Goal: Task Accomplishment & Management: Manage account settings

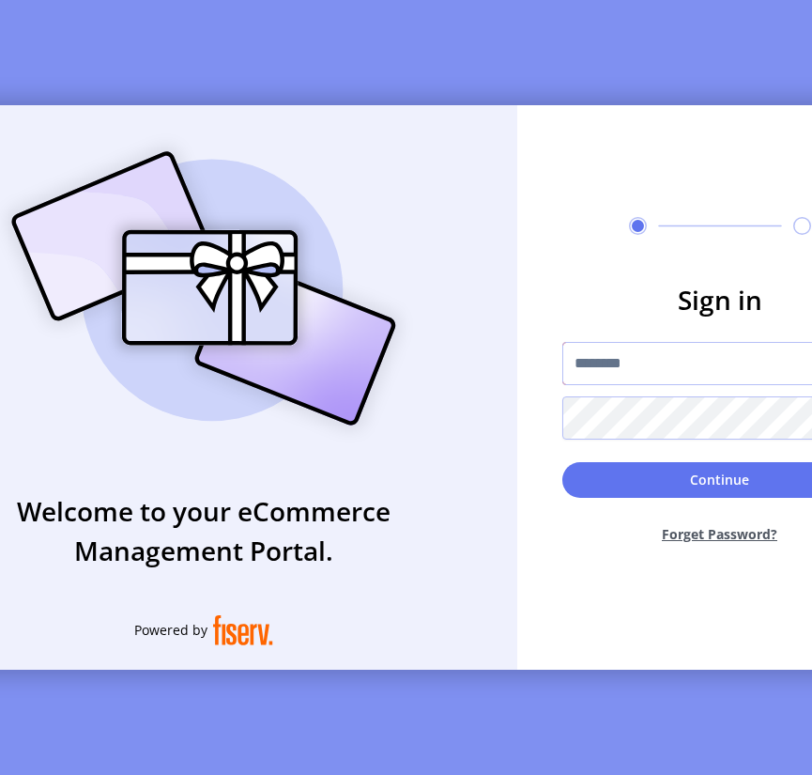
type input "**********"
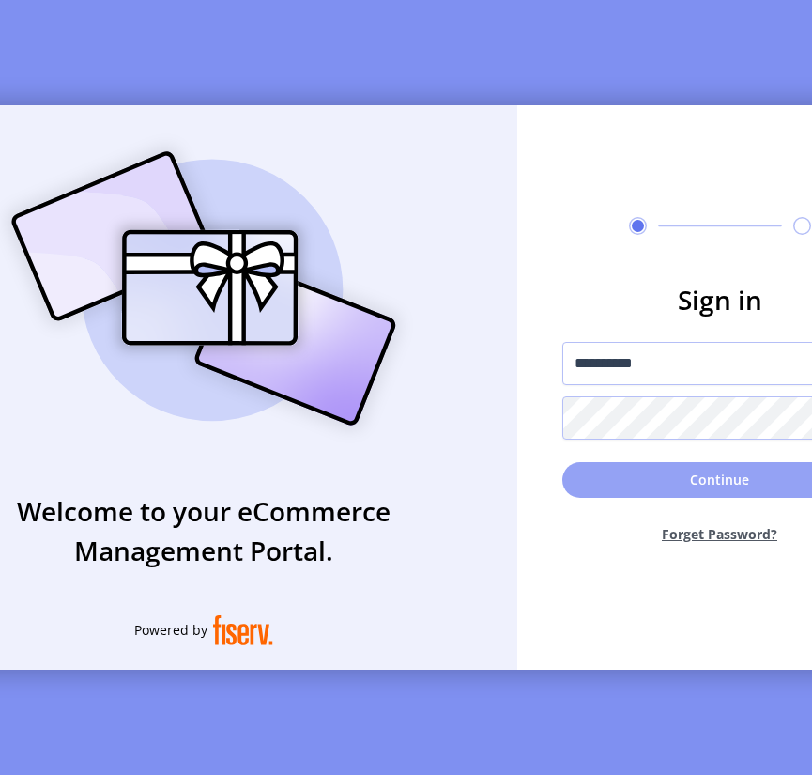
click at [676, 488] on button "Continue" at bounding box center [721, 480] width 316 height 36
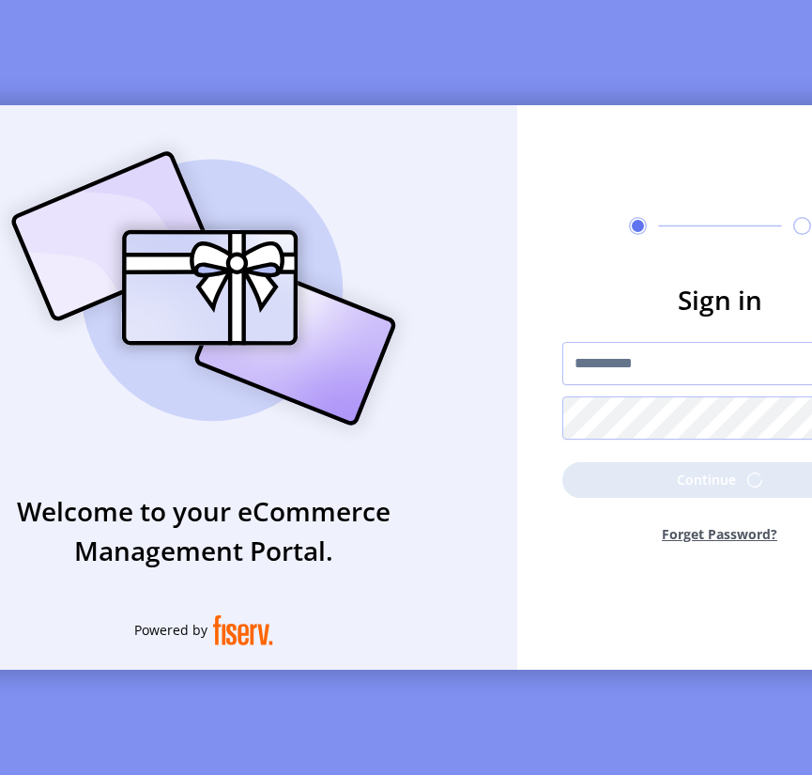
click at [81, 0] on div "**********" at bounding box center [406, 387] width 812 height 775
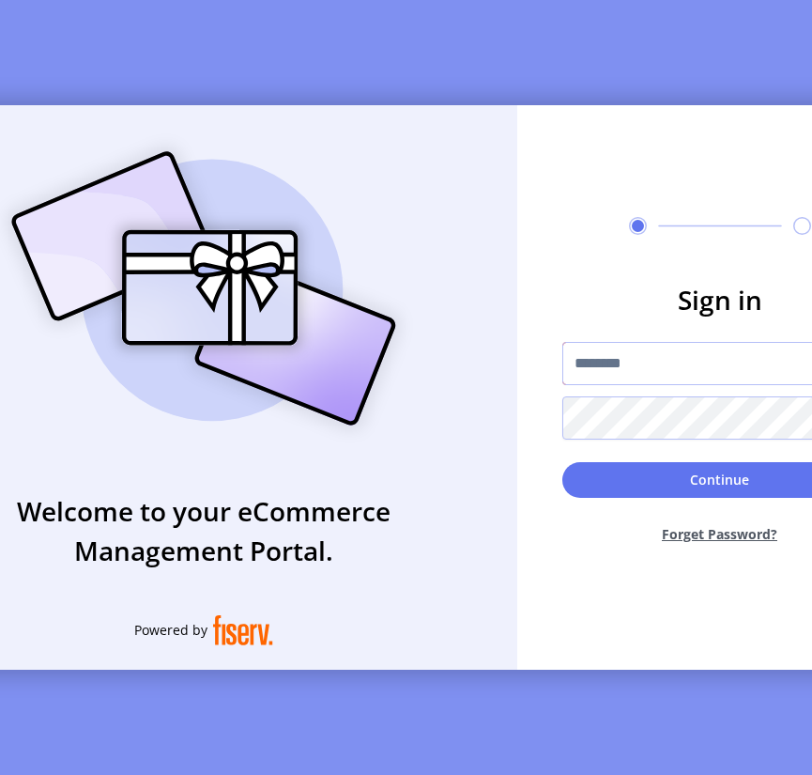
type input "**********"
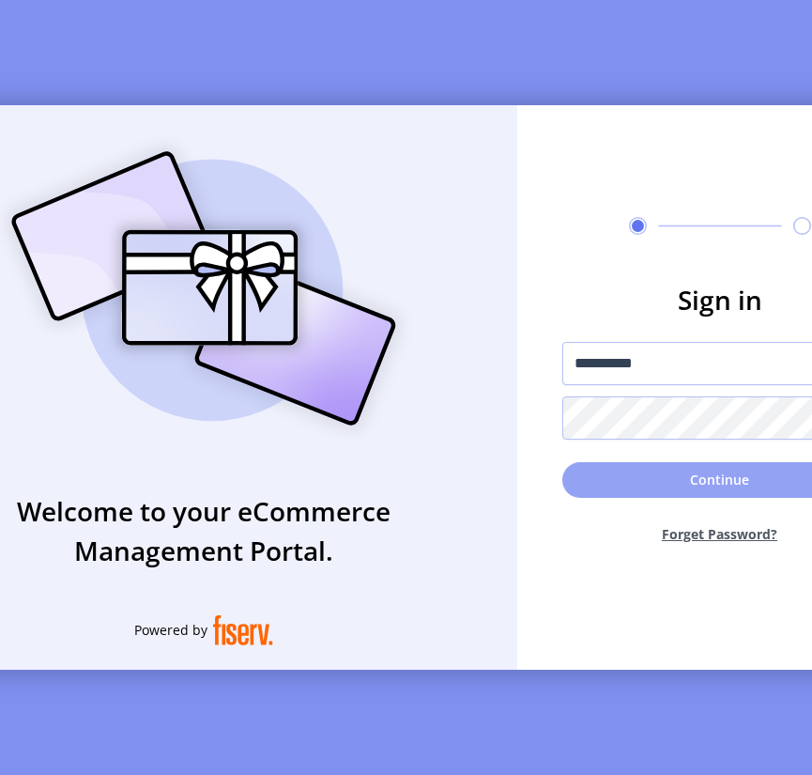
click at [653, 479] on button "Continue" at bounding box center [721, 480] width 316 height 36
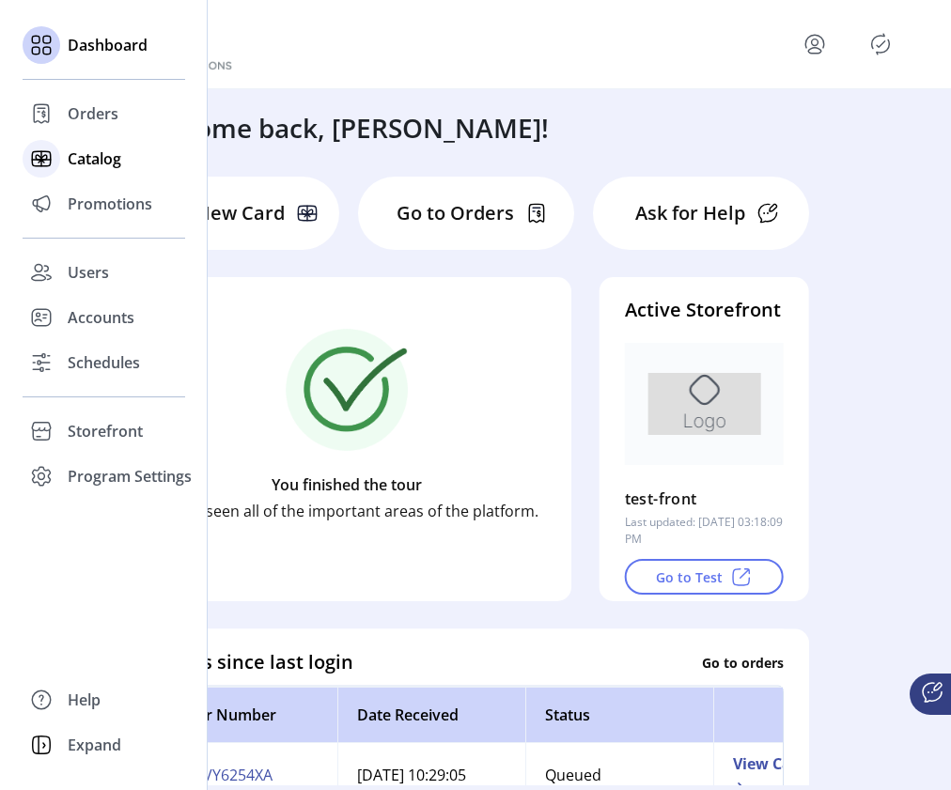
click at [74, 156] on span "Catalog" at bounding box center [95, 158] width 54 height 23
click at [121, 158] on span "Catalog" at bounding box center [95, 158] width 54 height 23
click at [107, 160] on span "Catalog" at bounding box center [95, 158] width 54 height 23
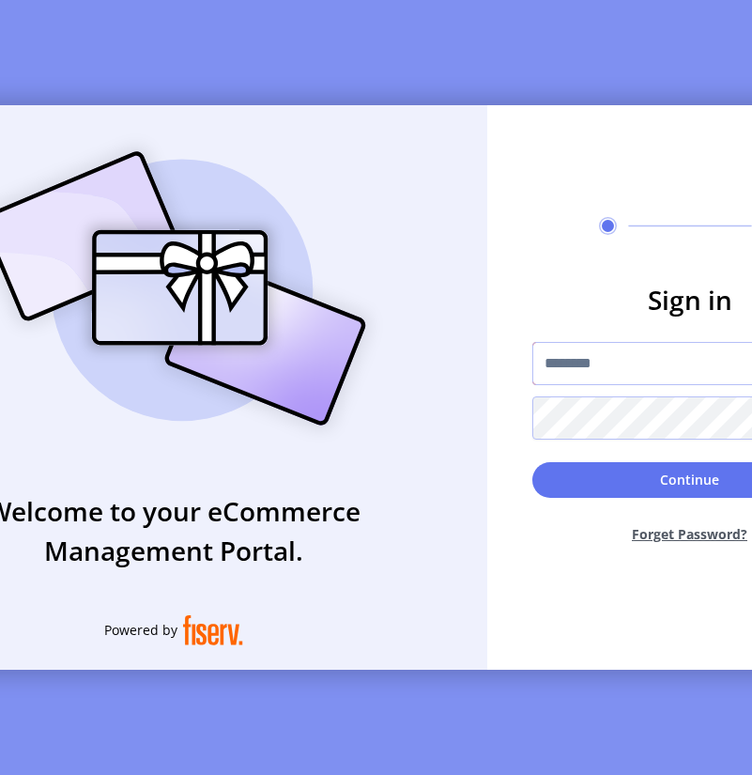
type input "**********"
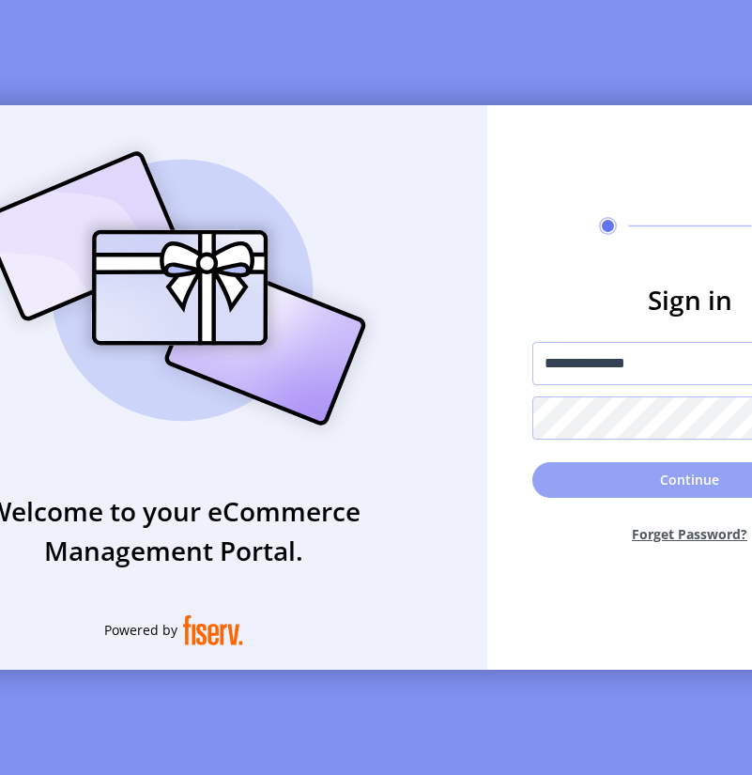
click at [662, 488] on button "Continue" at bounding box center [691, 480] width 316 height 36
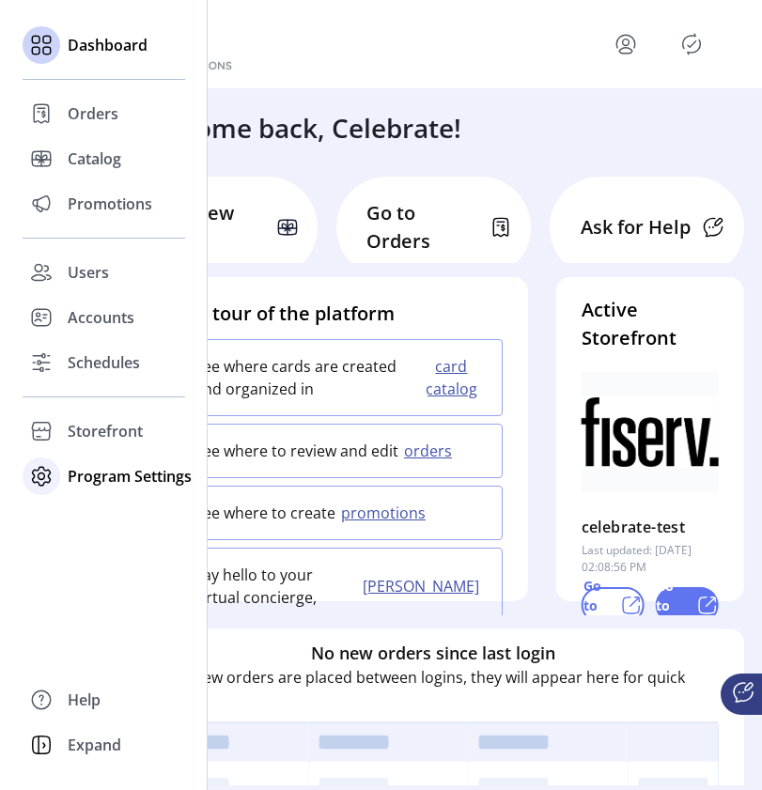
click at [131, 474] on span "Program Settings" at bounding box center [130, 476] width 124 height 23
click at [112, 423] on span "Storefront" at bounding box center [105, 431] width 75 height 23
click at [104, 477] on span "Configuration" at bounding box center [117, 468] width 99 height 23
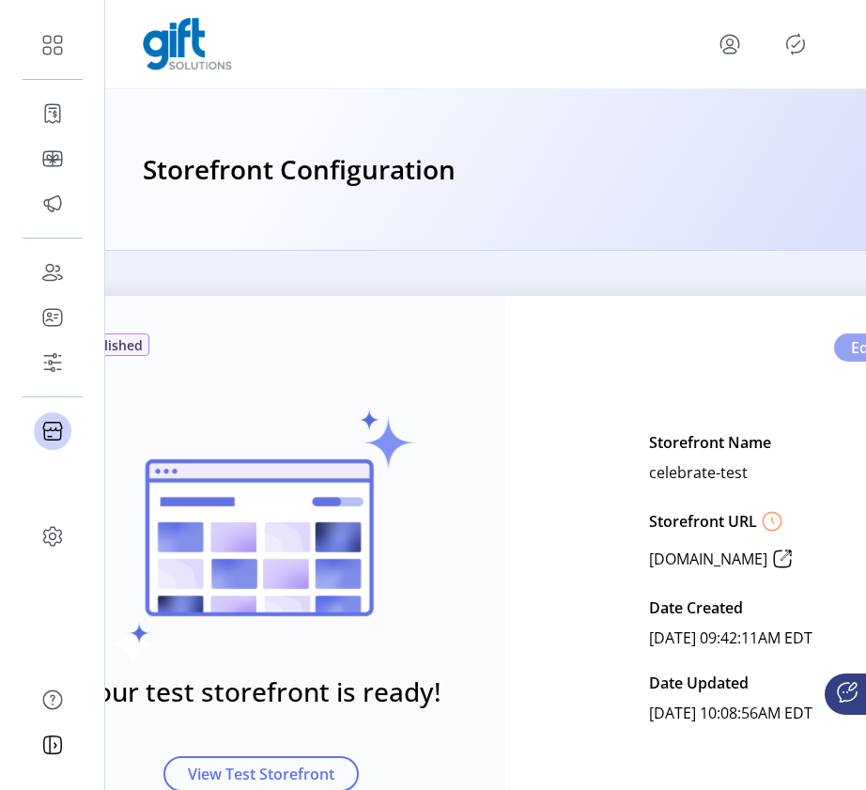
click at [751, 349] on button "Edit" at bounding box center [876, 347] width 84 height 28
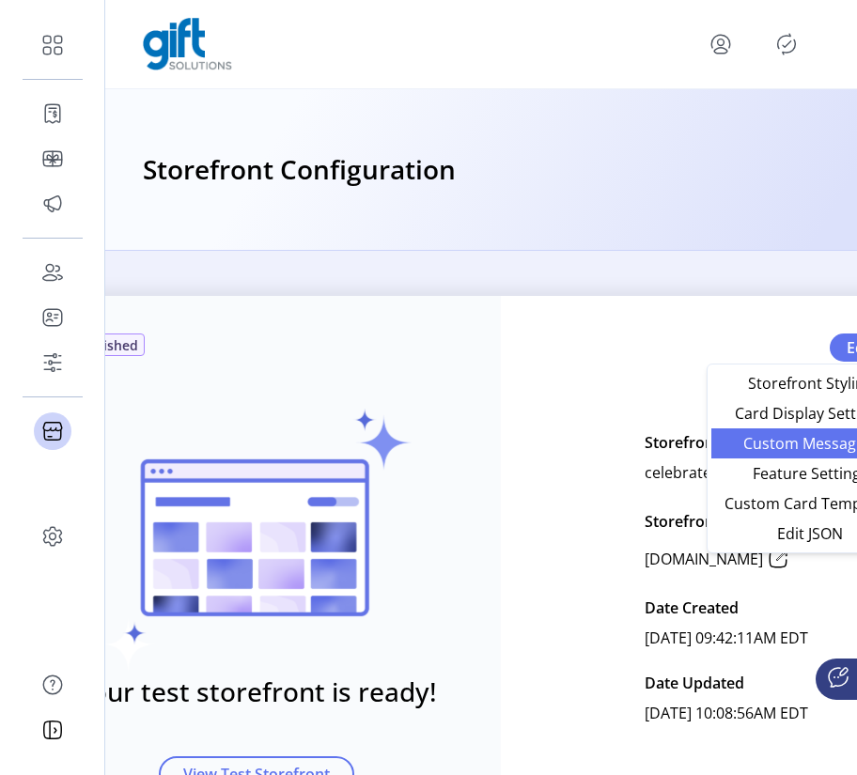
click at [751, 448] on span "Custom Messaging" at bounding box center [809, 443] width 175 height 15
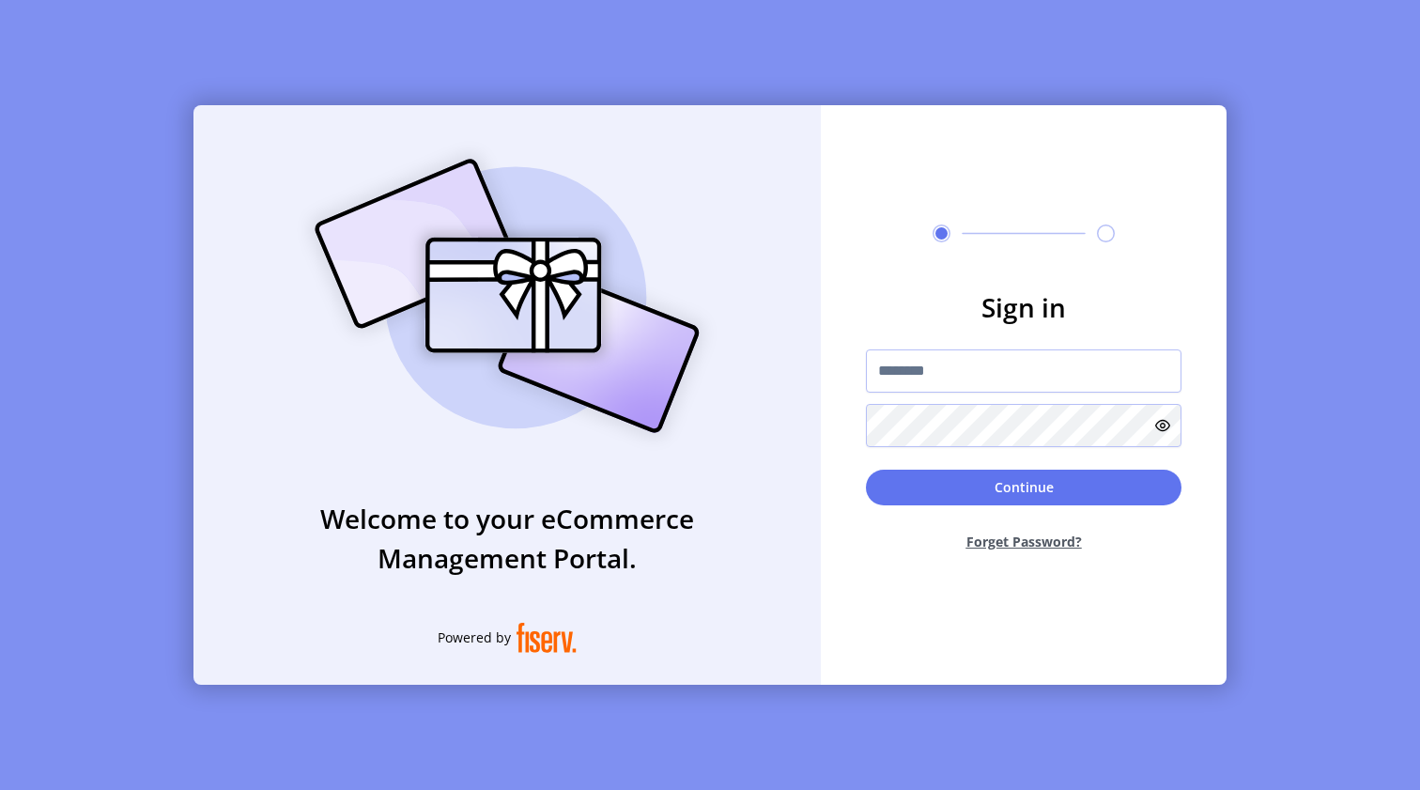
click at [1032, 377] on input "text" at bounding box center [1024, 370] width 316 height 43
type input "*********"
click at [1024, 487] on button "Continue" at bounding box center [1024, 488] width 316 height 36
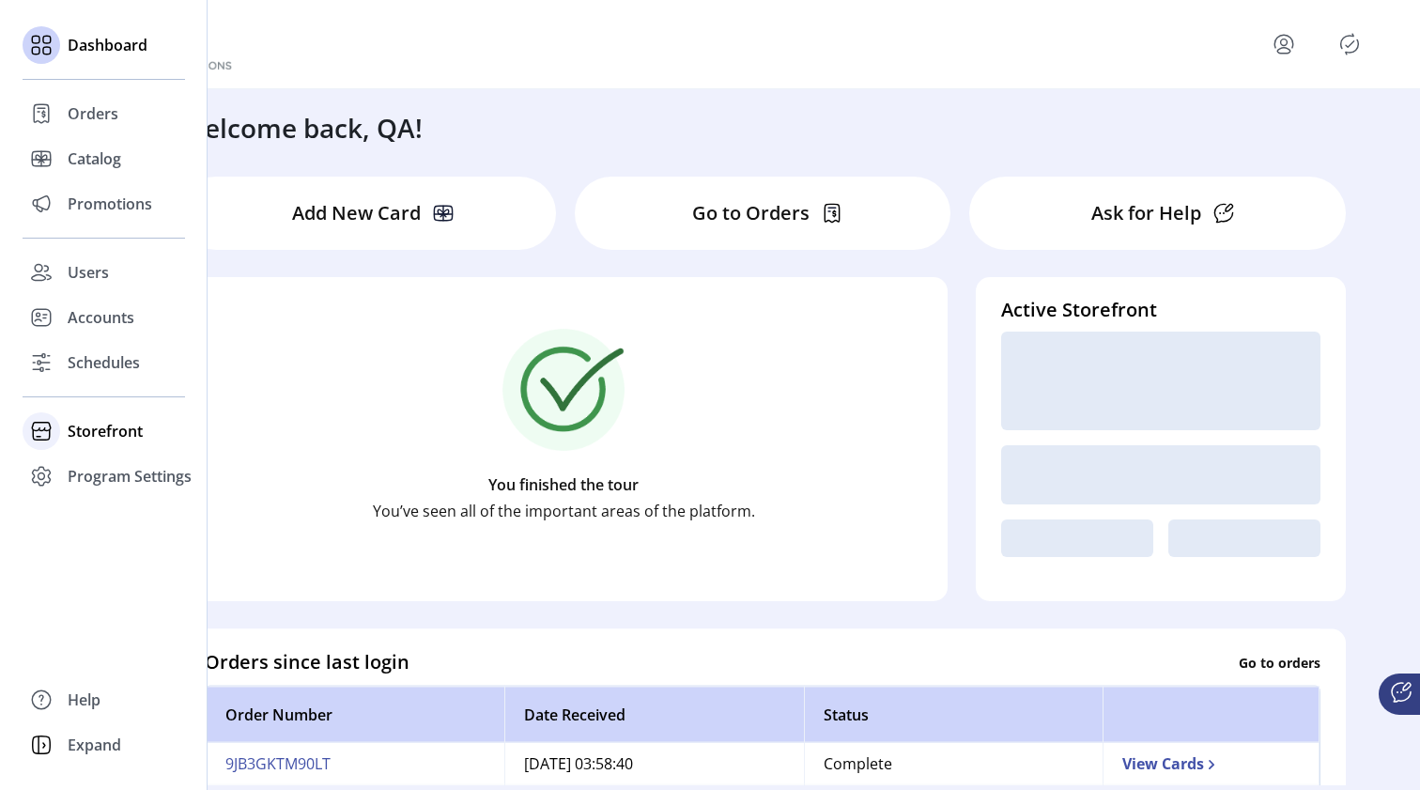
click at [82, 432] on span "Storefront" at bounding box center [105, 431] width 75 height 23
click at [84, 464] on span "Configuration" at bounding box center [117, 468] width 99 height 23
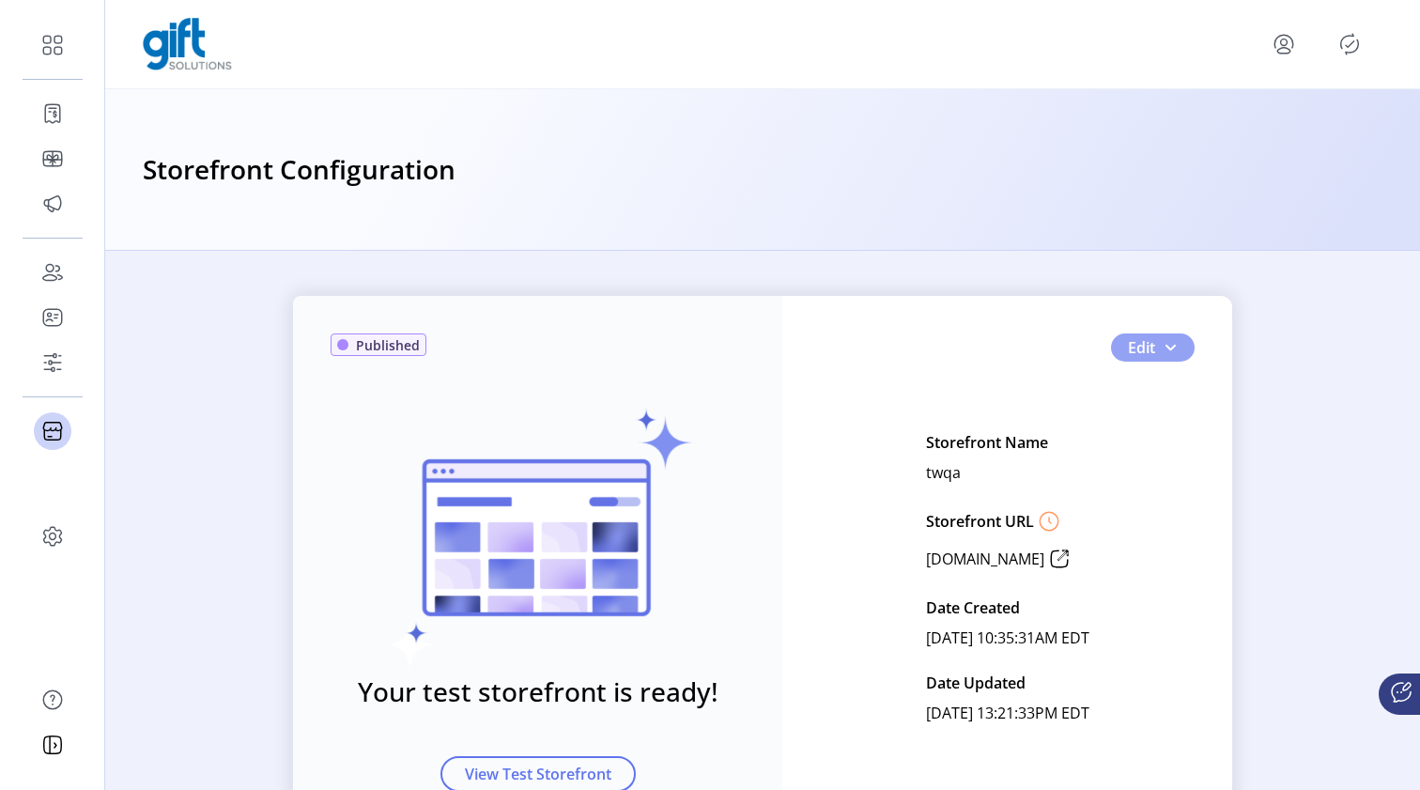
click at [1167, 347] on span "button" at bounding box center [1170, 347] width 15 height 15
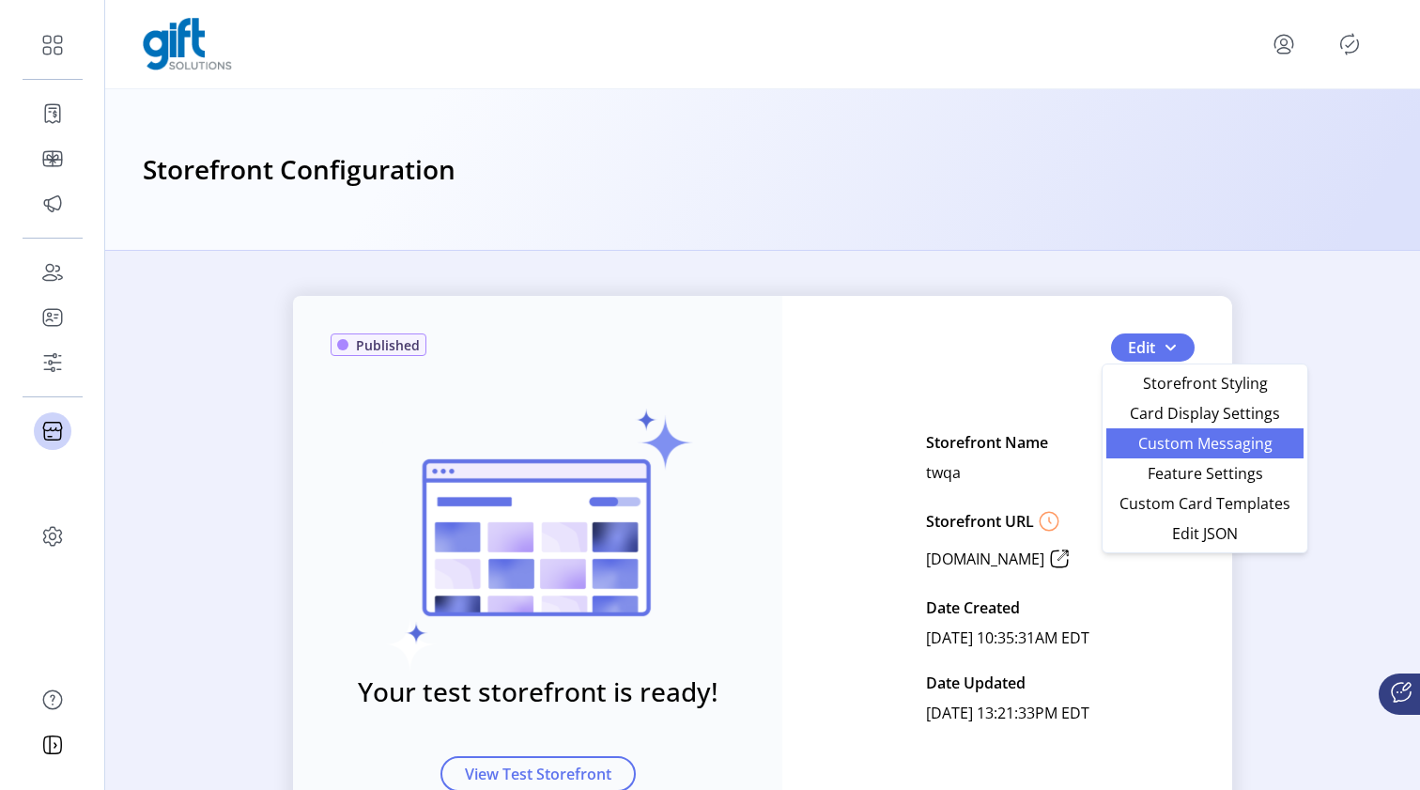
click at [1152, 441] on span "Custom Messaging" at bounding box center [1205, 443] width 175 height 15
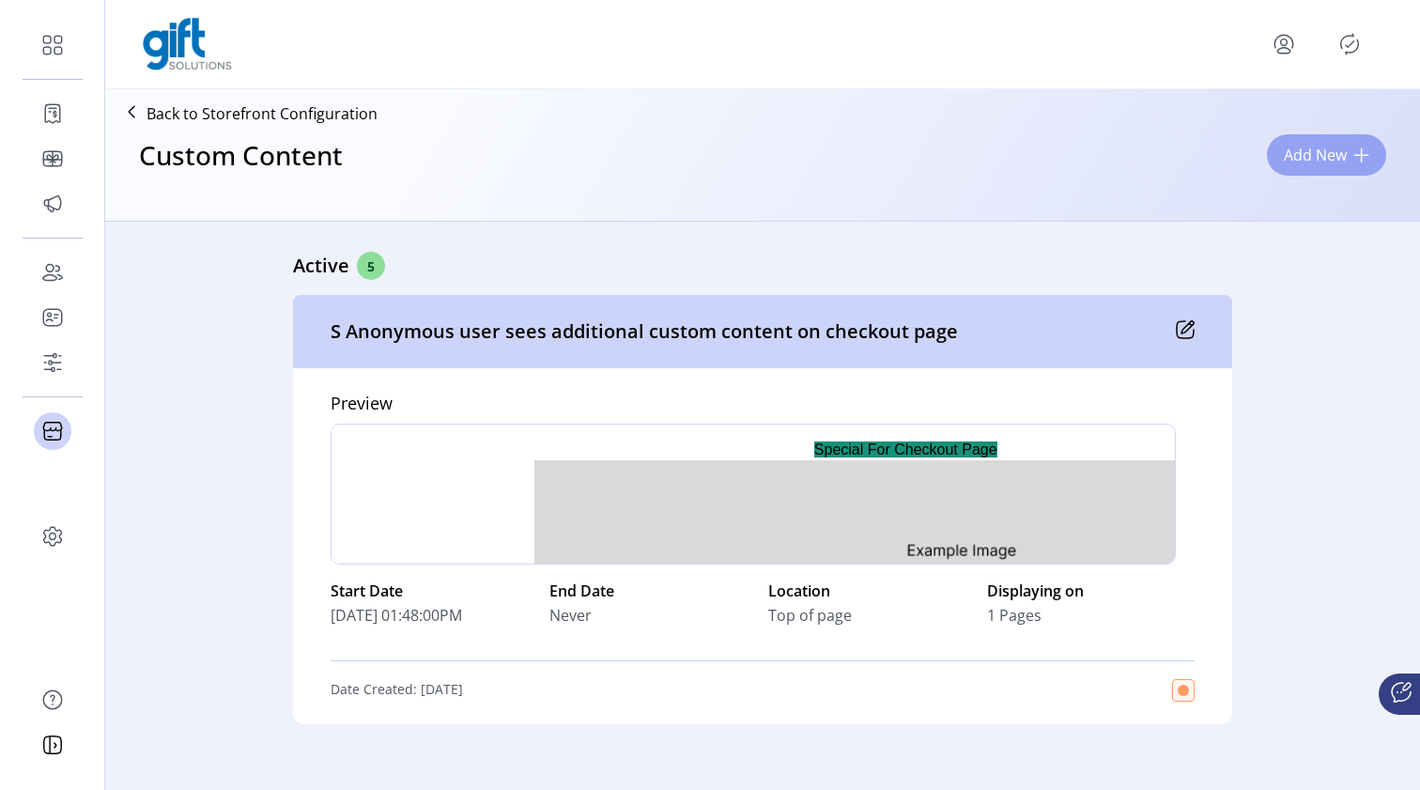
click at [1365, 152] on span at bounding box center [1361, 154] width 15 height 15
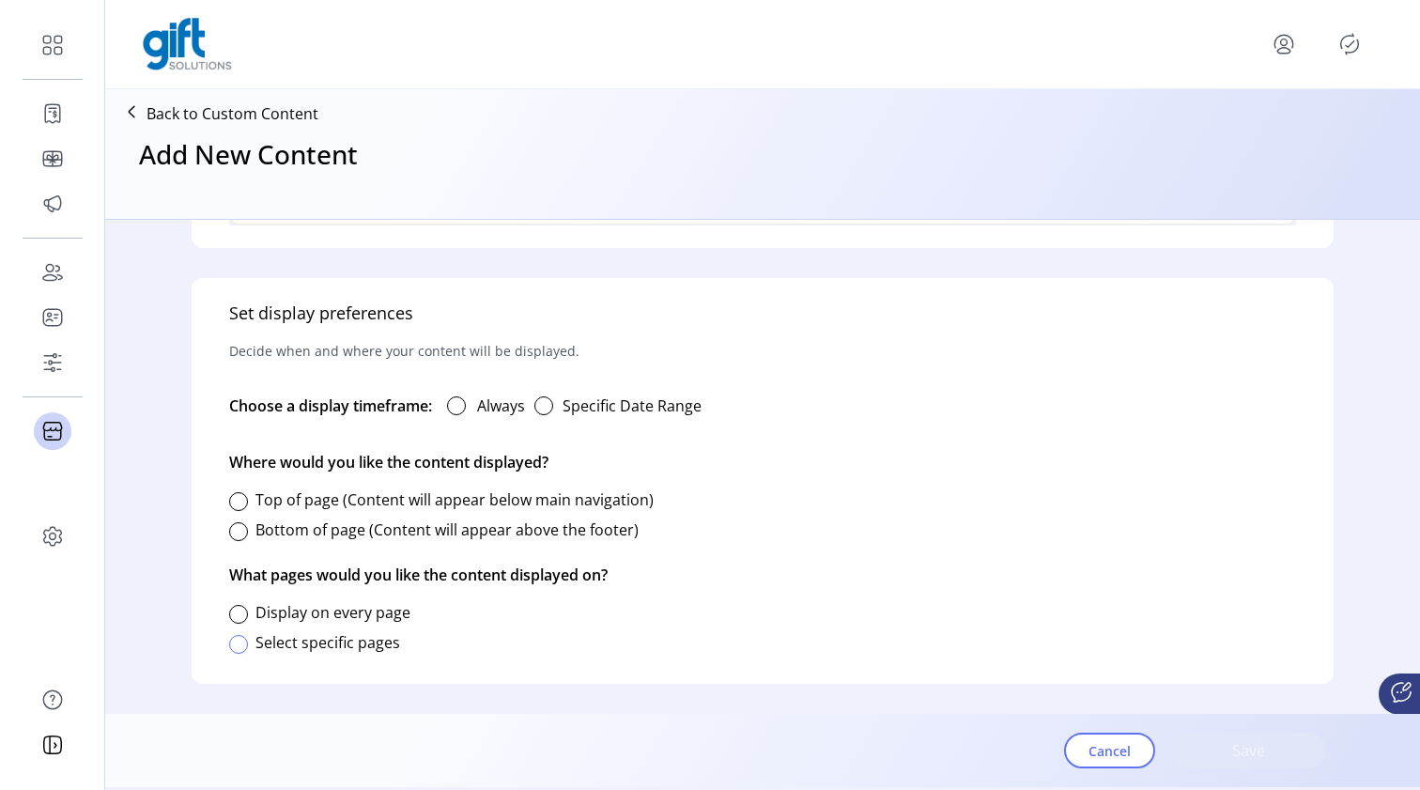
click at [240, 652] on div at bounding box center [238, 644] width 19 height 19
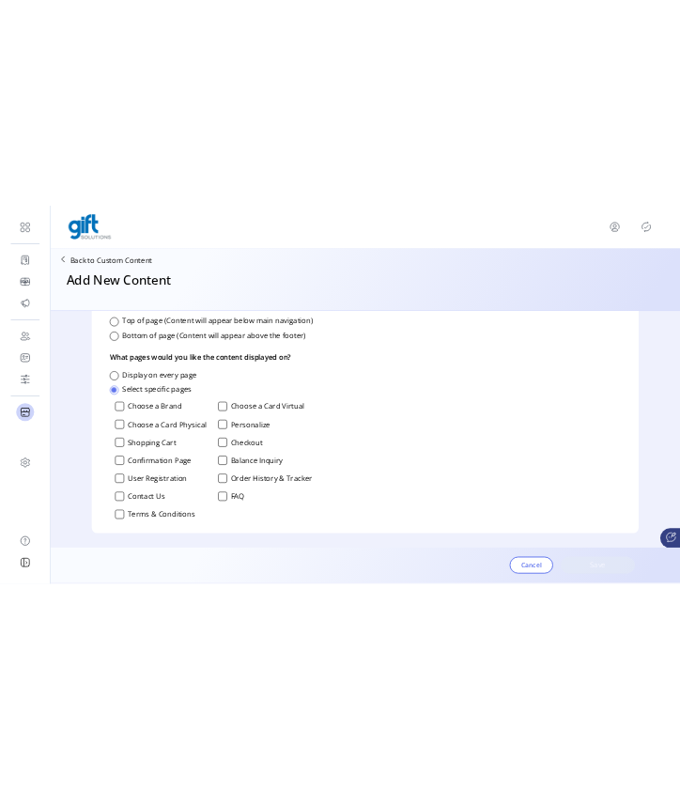
scroll to position [1247, 0]
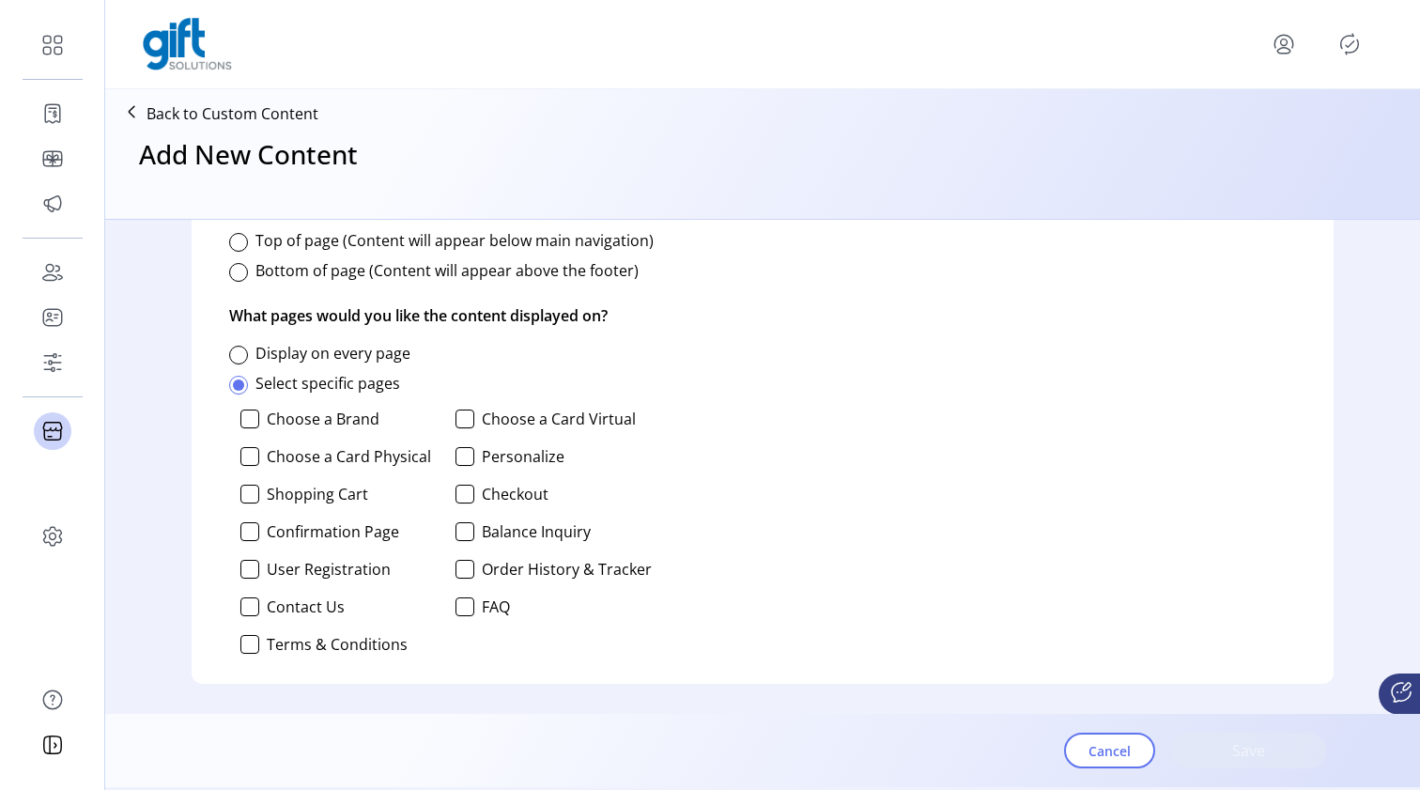
drag, startPoint x: 226, startPoint y: 410, endPoint x: 414, endPoint y: 641, distance: 297.8
click at [414, 641] on div "Set display preferences Decide when and where your content will be displayed. C…" at bounding box center [763, 351] width 1142 height 665
click at [488, 655] on div "Choose a Brand Choose a Card Virtual Choose a Card Physical Personalize Shoppin…" at bounding box center [440, 531] width 423 height 259
drag, startPoint x: 488, startPoint y: 655, endPoint x: 402, endPoint y: 659, distance: 86.5
click at [402, 659] on div "Choose a Brand Choose a Card Virtual Choose a Card Physical Personalize Shoppin…" at bounding box center [440, 531] width 423 height 259
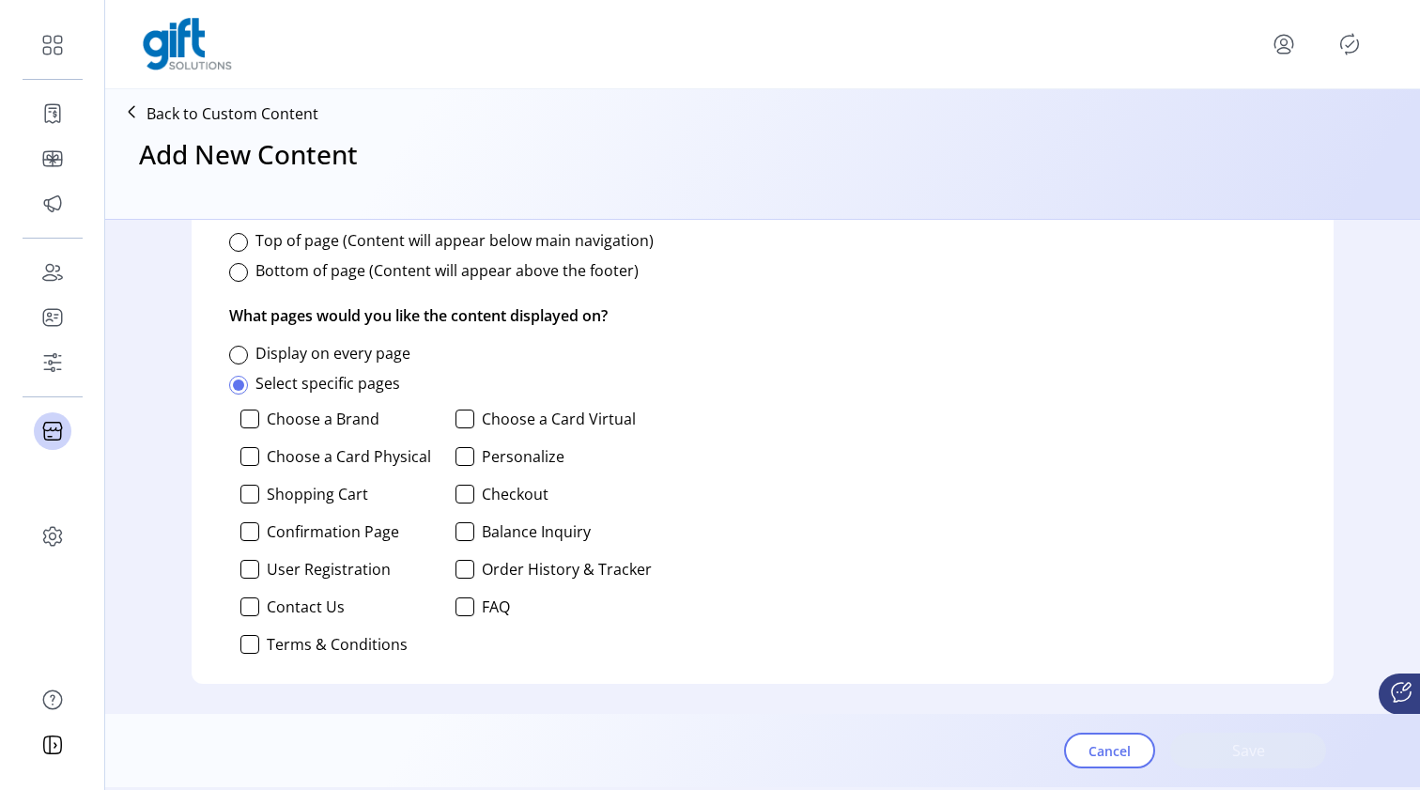
click at [485, 650] on div "Choose a Brand Choose a Card Virtual Choose a Card Physical Personalize Shoppin…" at bounding box center [440, 531] width 423 height 259
click at [1013, 321] on div "Set display preferences Decide when and where your content will be displayed. C…" at bounding box center [763, 351] width 1142 height 665
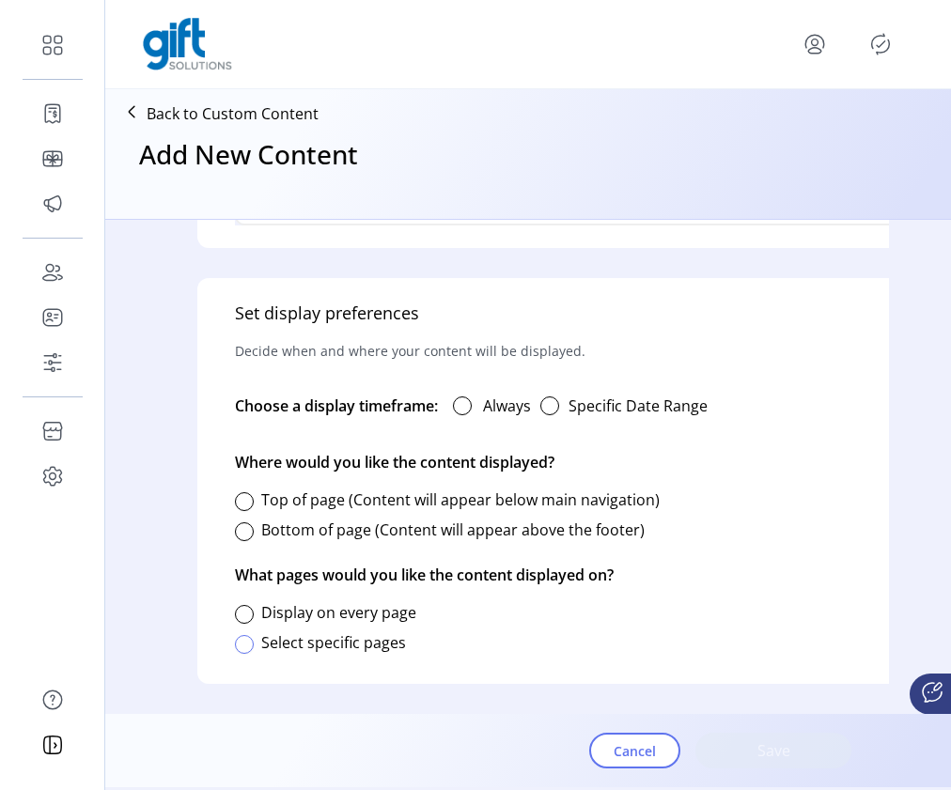
click at [243, 635] on div at bounding box center [244, 644] width 19 height 19
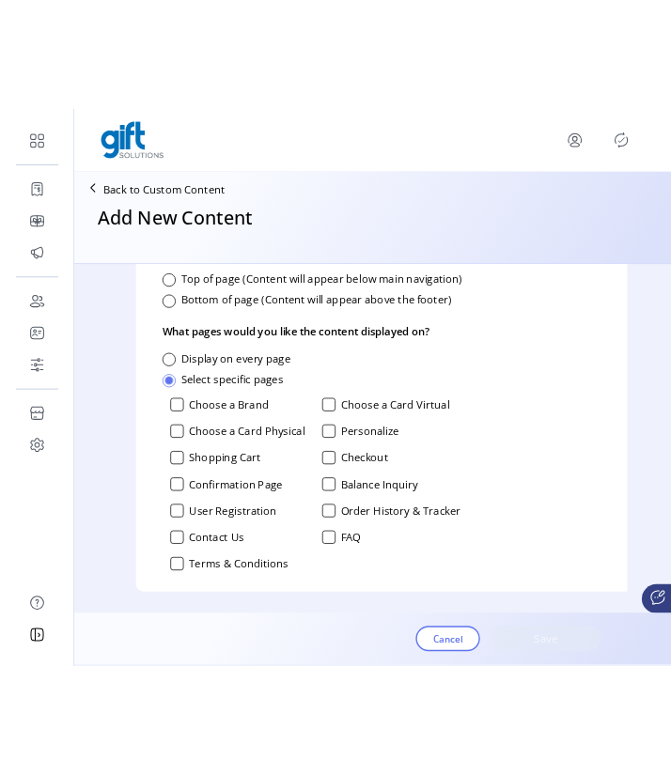
scroll to position [1282, 5]
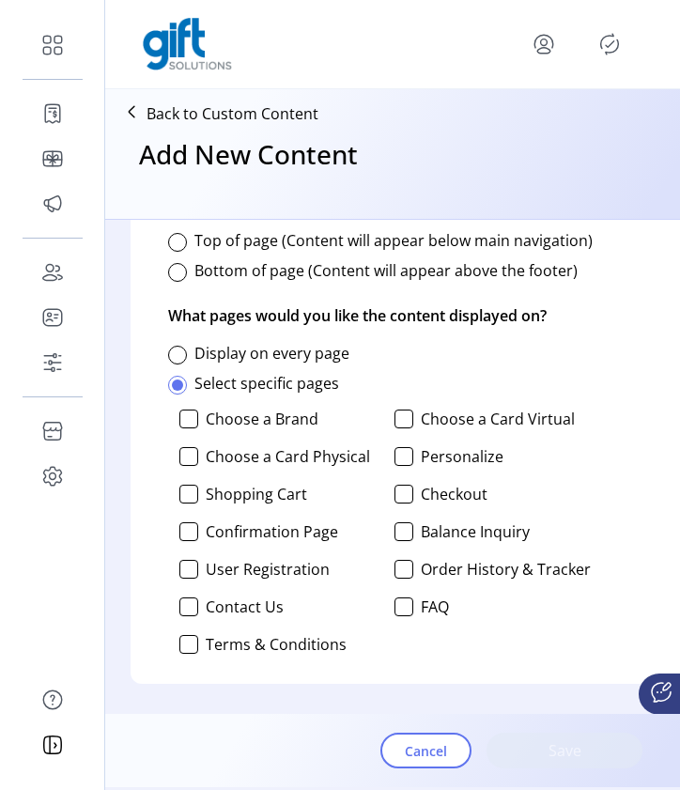
drag, startPoint x: 205, startPoint y: 402, endPoint x: 320, endPoint y: 399, distance: 115.6
click at [320, 410] on p-checkbox "Choose a Brand" at bounding box center [277, 419] width 196 height 19
drag, startPoint x: 425, startPoint y: 398, endPoint x: 589, endPoint y: 589, distance: 251.1
click at [589, 589] on div "Set display preferences Decide when and where your content will be displayed. C…" at bounding box center [541, 351] width 821 height 665
drag, startPoint x: 367, startPoint y: 625, endPoint x: 426, endPoint y: 406, distance: 226.7
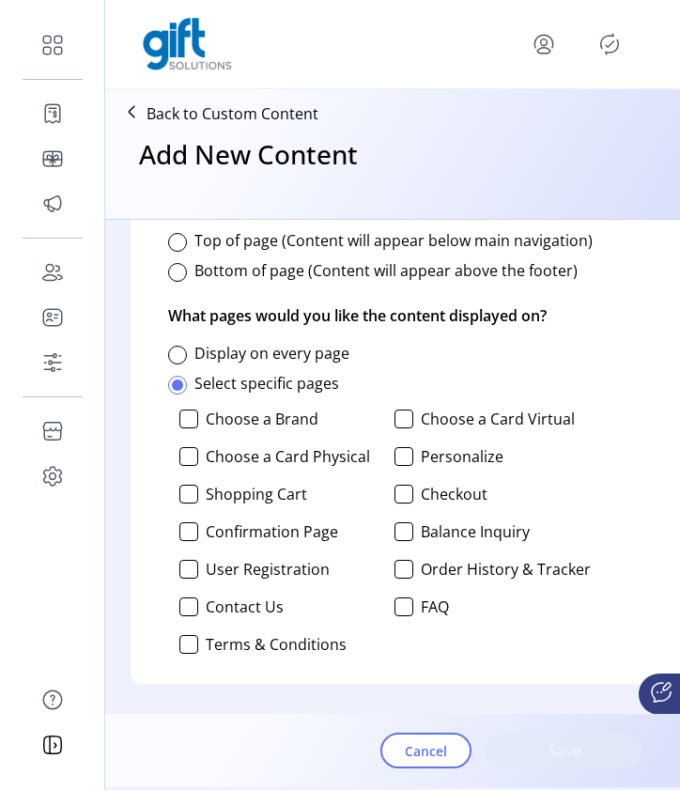
click at [426, 406] on div "Choose a Brand Choose a Card Virtual Choose a Card Physical Personalize Shoppin…" at bounding box center [379, 531] width 423 height 259
drag, startPoint x: 209, startPoint y: 399, endPoint x: 346, endPoint y: 655, distance: 289.5
click at [346, 655] on div "Set display preferences Decide when and where your content will be displayed. C…" at bounding box center [541, 351] width 821 height 665
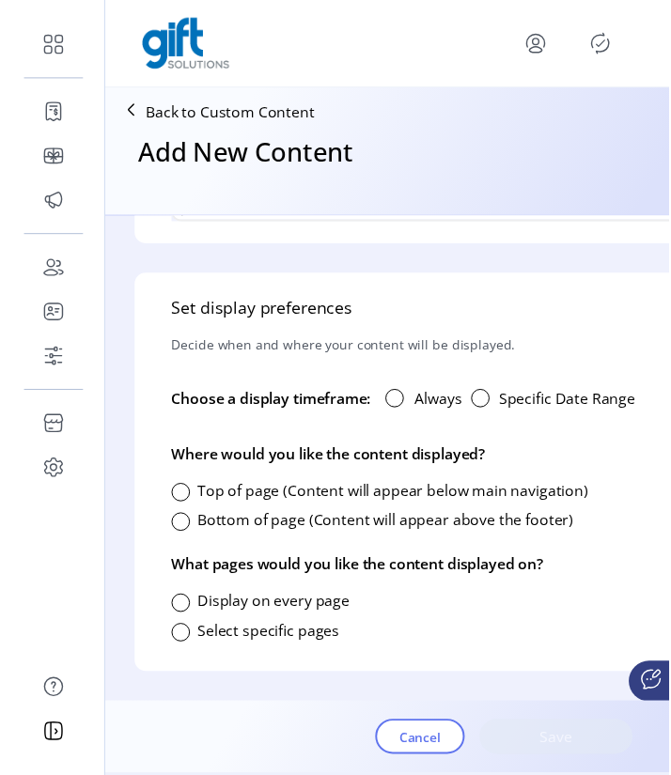
scroll to position [1023, 0]
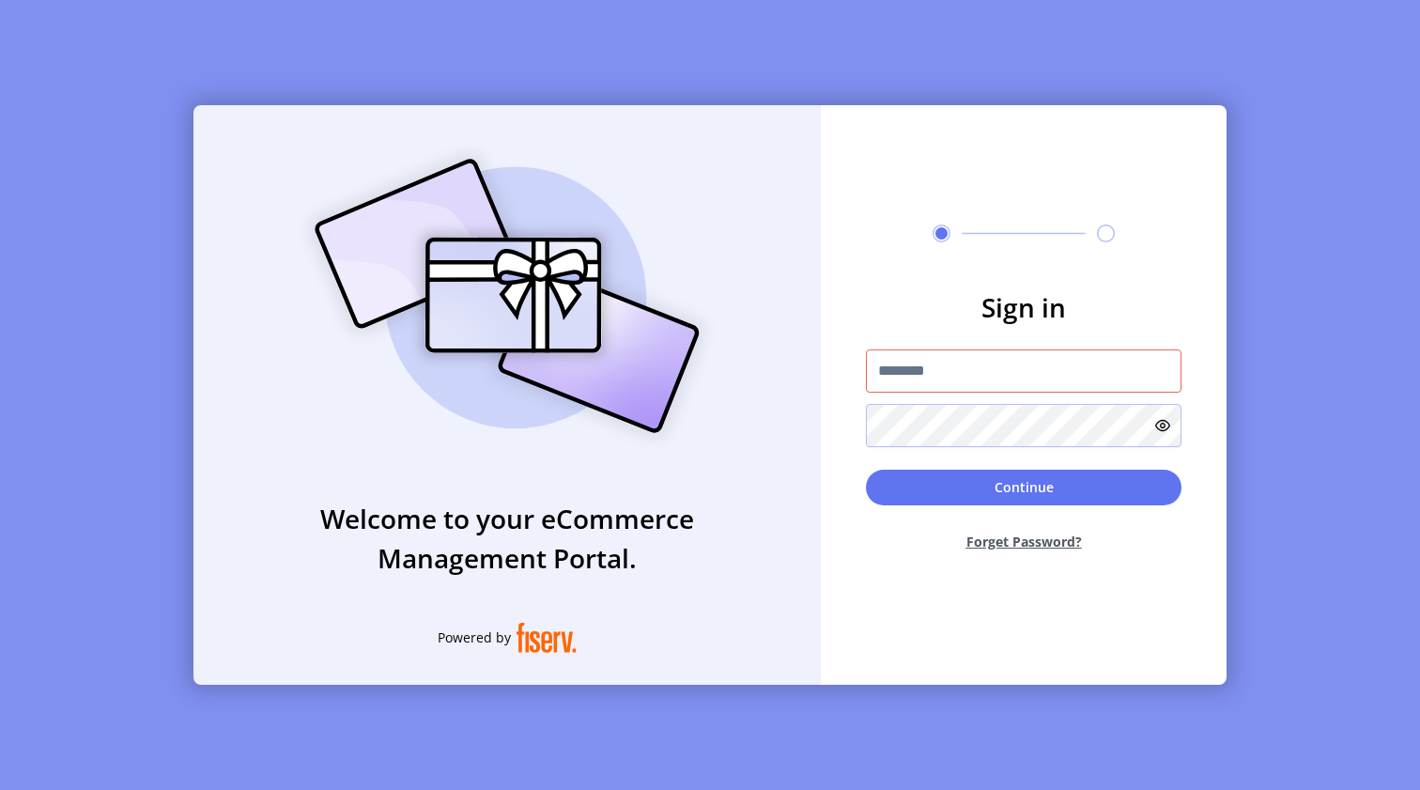
click at [979, 370] on input "text" at bounding box center [1024, 370] width 316 height 43
type input "**********"
click at [1024, 487] on button "Continue" at bounding box center [1024, 488] width 316 height 36
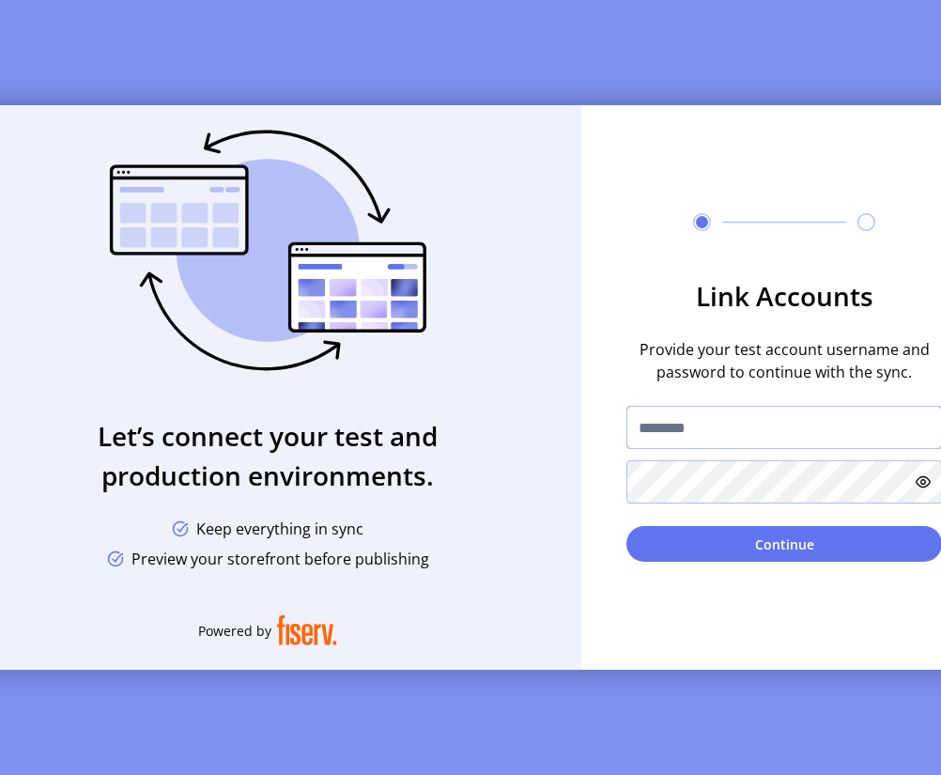
click at [743, 445] on input "text" at bounding box center [784, 427] width 316 height 43
type input "**********"
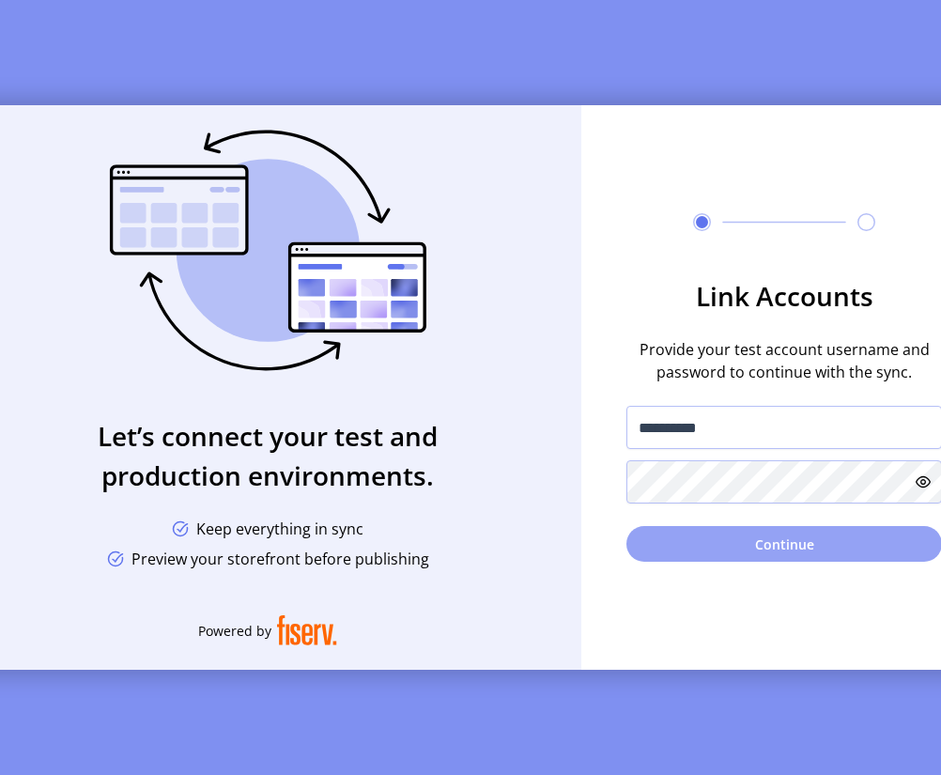
click at [719, 542] on button "Continue" at bounding box center [784, 544] width 316 height 36
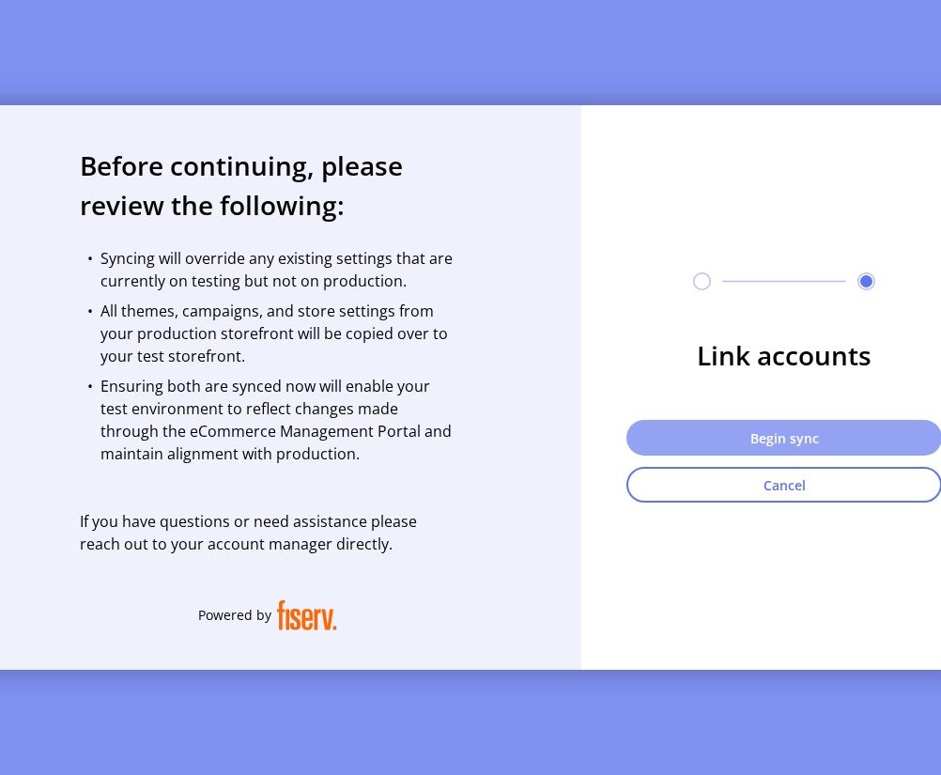
click at [799, 451] on button "Begin sync" at bounding box center [784, 438] width 316 height 36
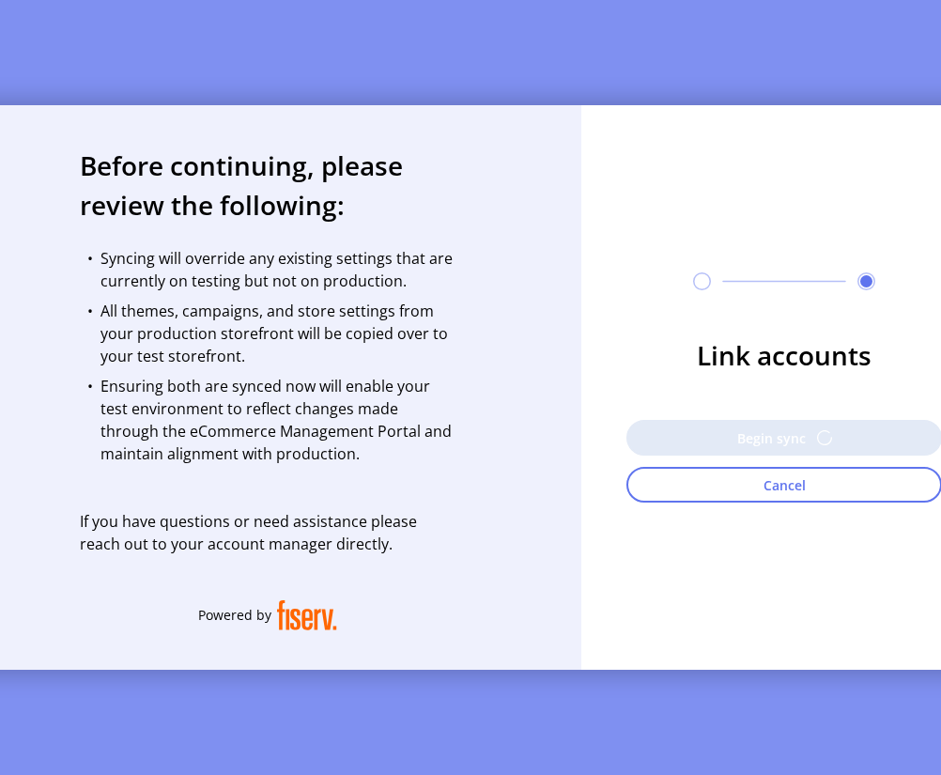
scroll to position [15, 0]
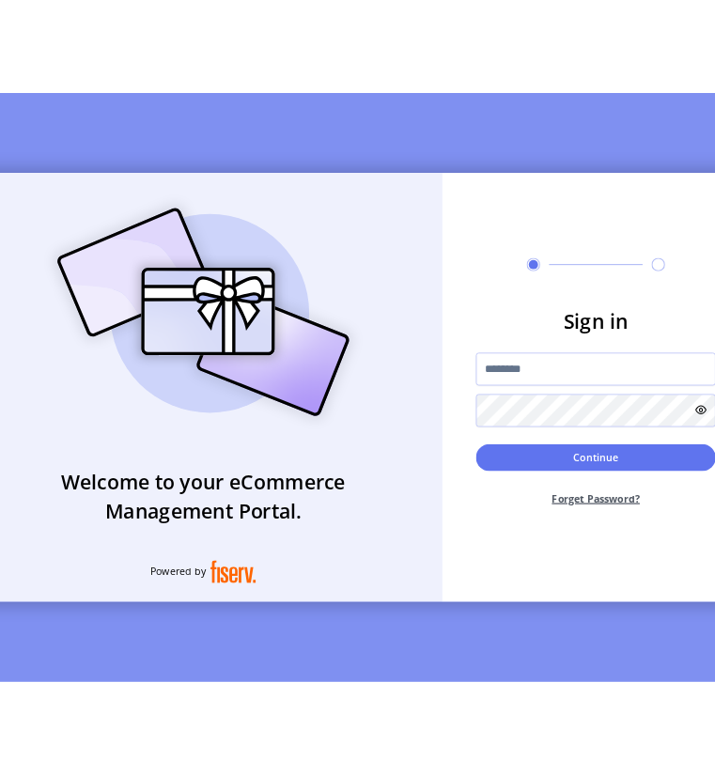
scroll to position [15, 0]
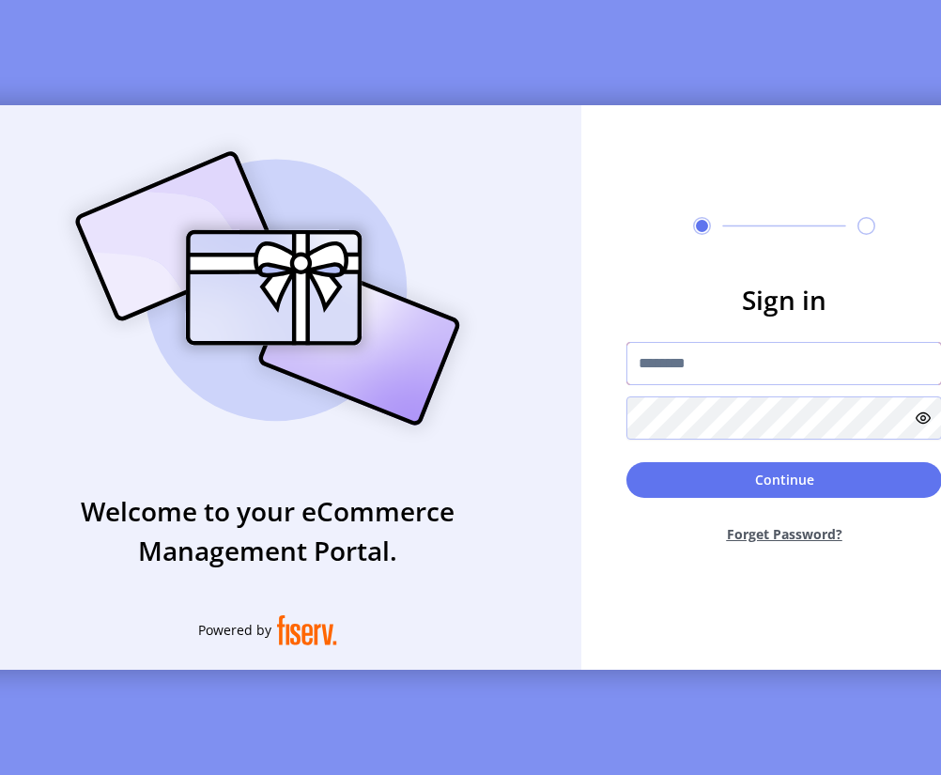
type input "**********"
click at [789, 472] on button "Continue" at bounding box center [784, 480] width 316 height 36
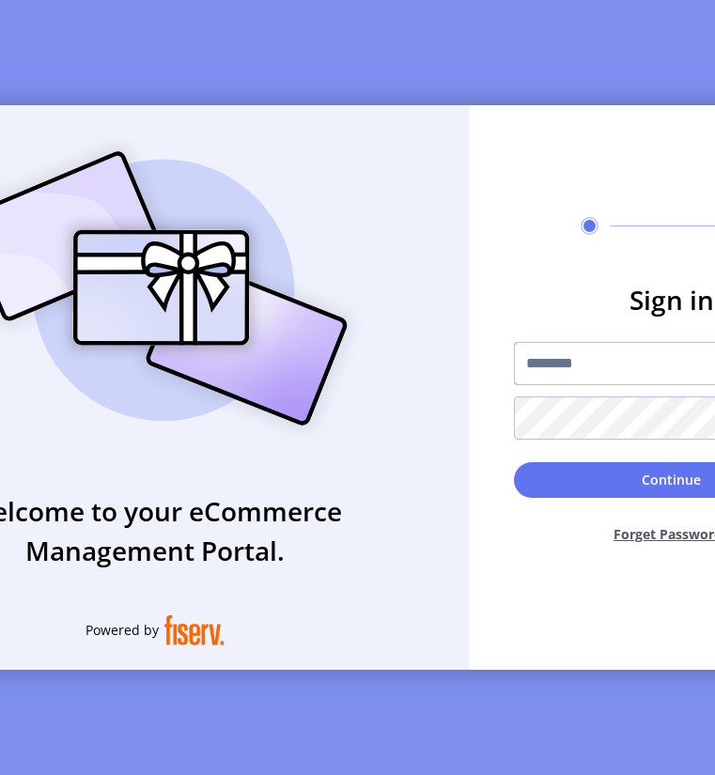
type input "**********"
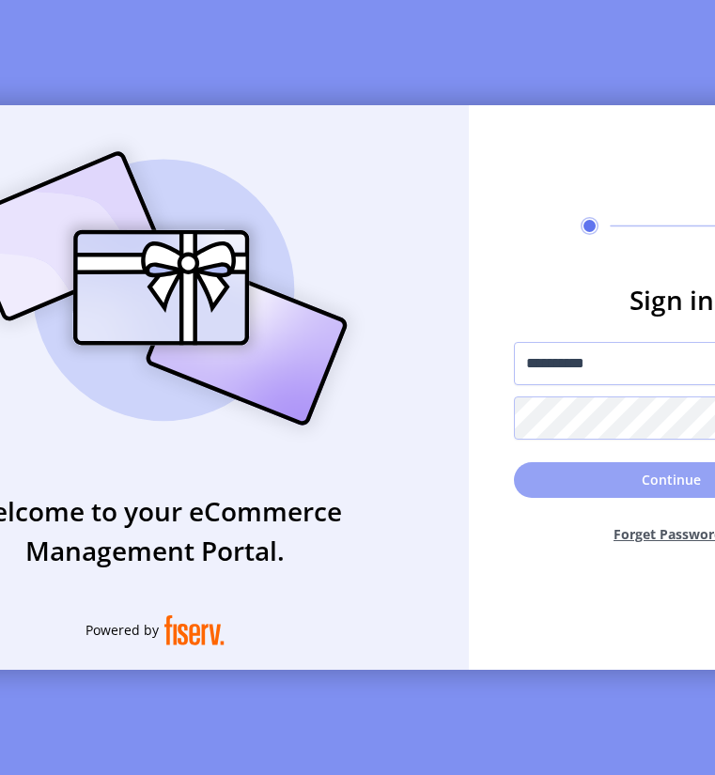
click at [627, 478] on button "Continue" at bounding box center [672, 480] width 316 height 36
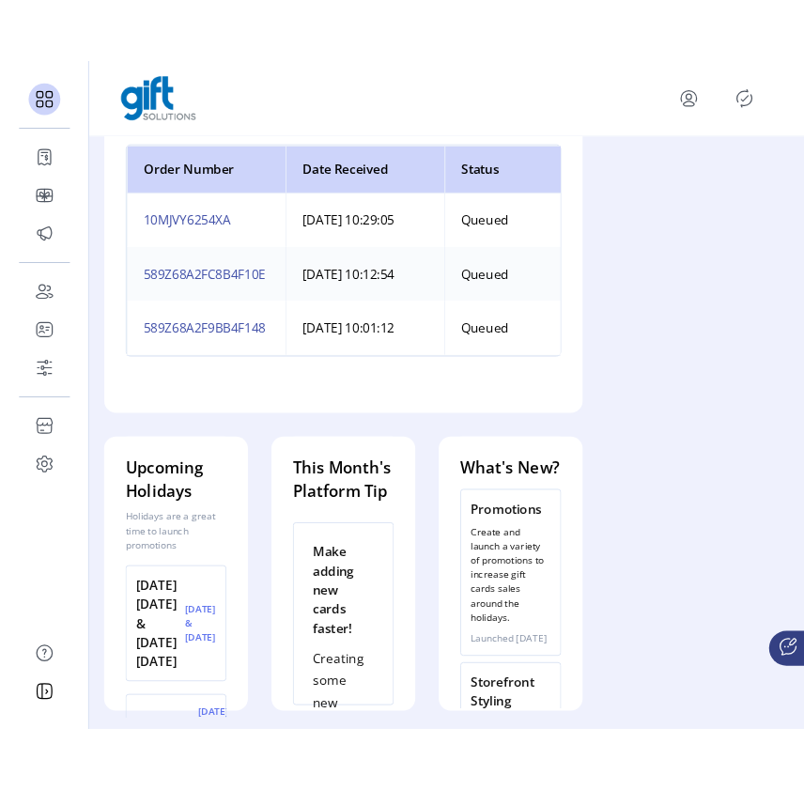
scroll to position [587, 0]
